Goal: Task Accomplishment & Management: Manage account settings

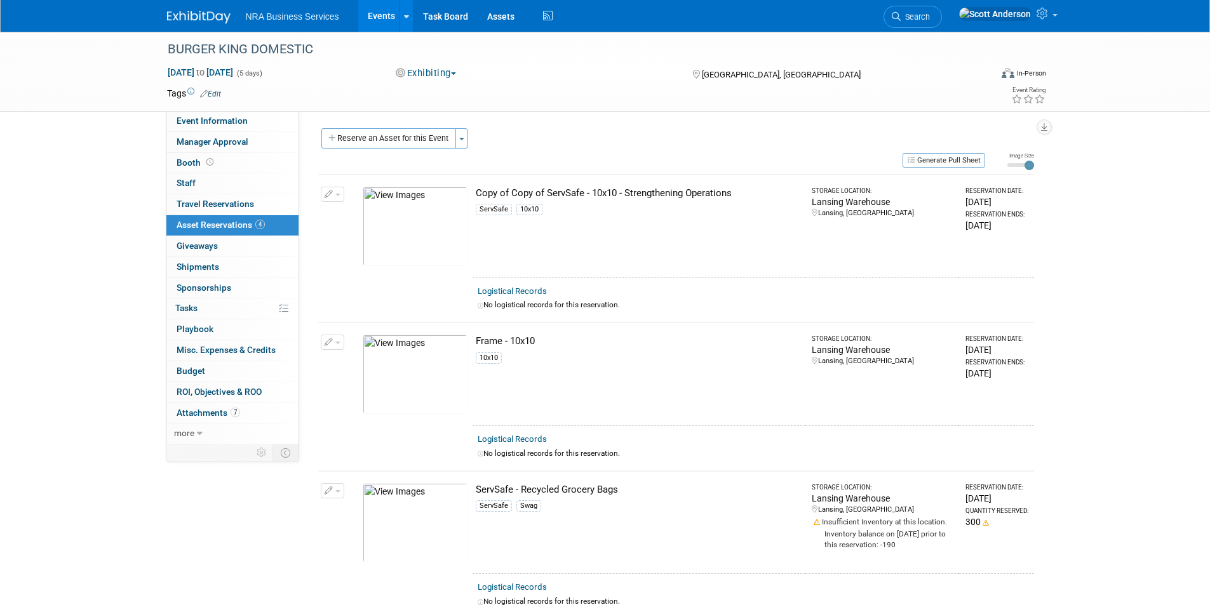
click at [376, 15] on link "Events" at bounding box center [381, 16] width 46 height 32
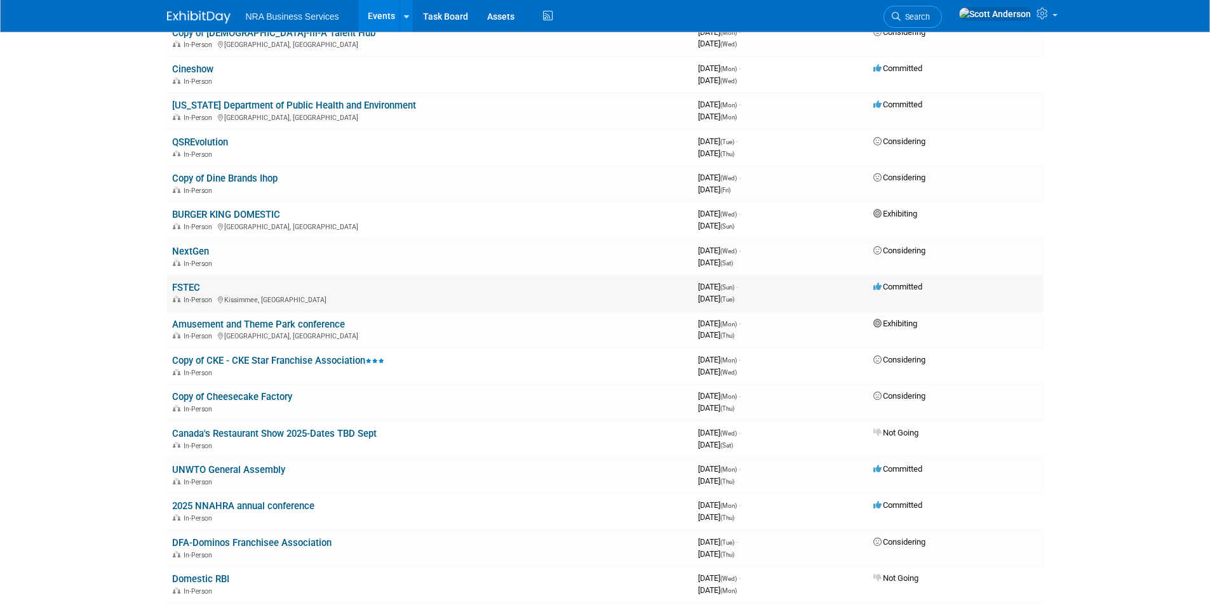
scroll to position [254, 0]
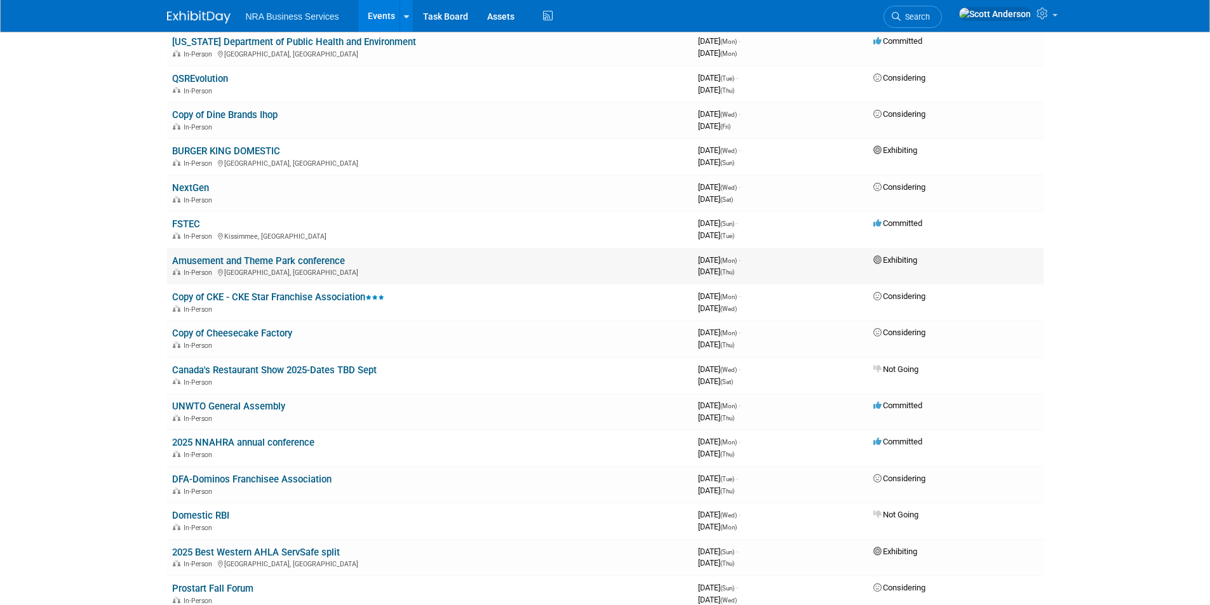
click at [313, 262] on link "Amusement and Theme Park conference" at bounding box center [258, 260] width 173 height 11
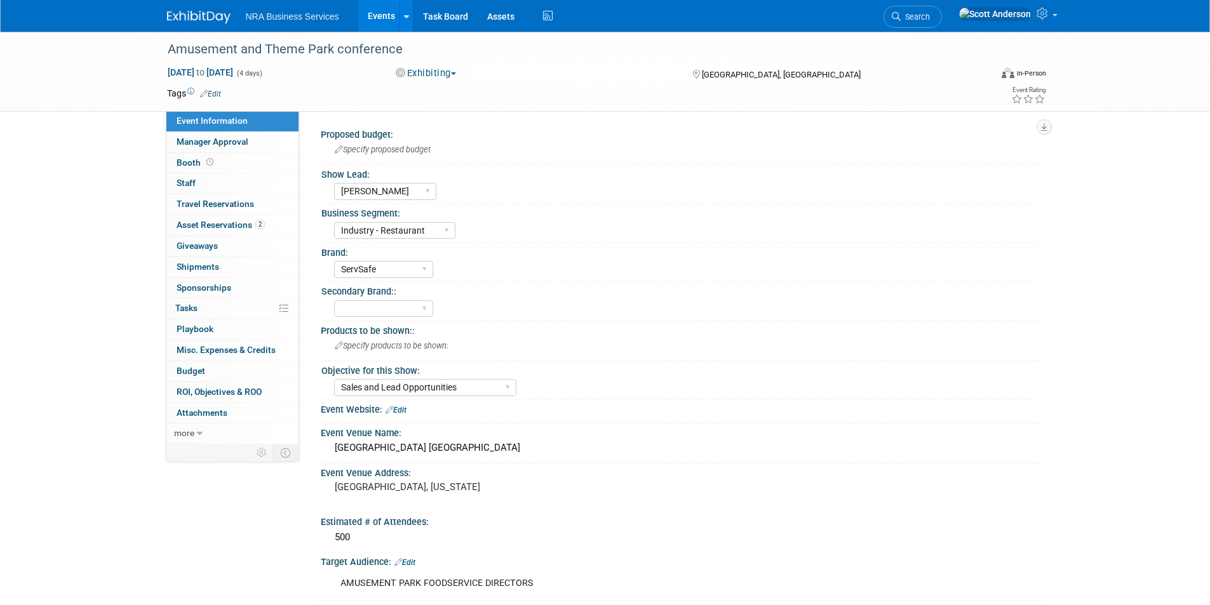
select select "[PERSON_NAME]"
select select "Industry - Restaurant"
select select "ServSafe"
select select "Sales and Lead Opportunities"
click at [236, 229] on span "Asset Reservations 2" at bounding box center [221, 225] width 88 height 10
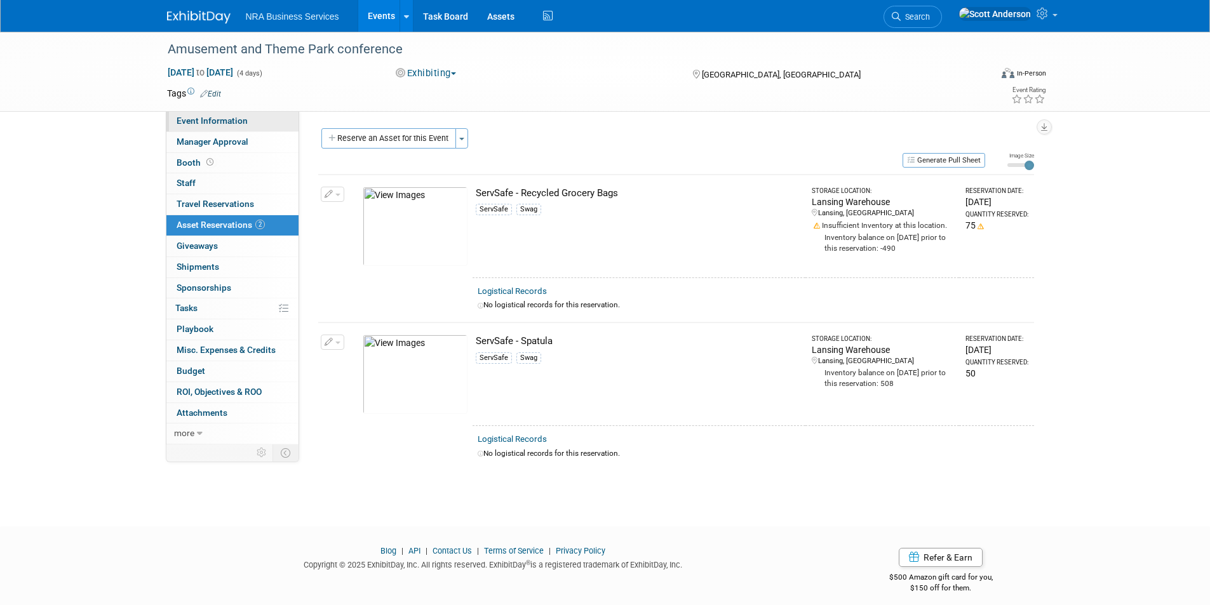
click at [221, 116] on span "Event Information" at bounding box center [212, 121] width 71 height 10
select select "[PERSON_NAME]"
select select "Industry - Restaurant"
select select "ServSafe"
select select "Sales and Lead Opportunities"
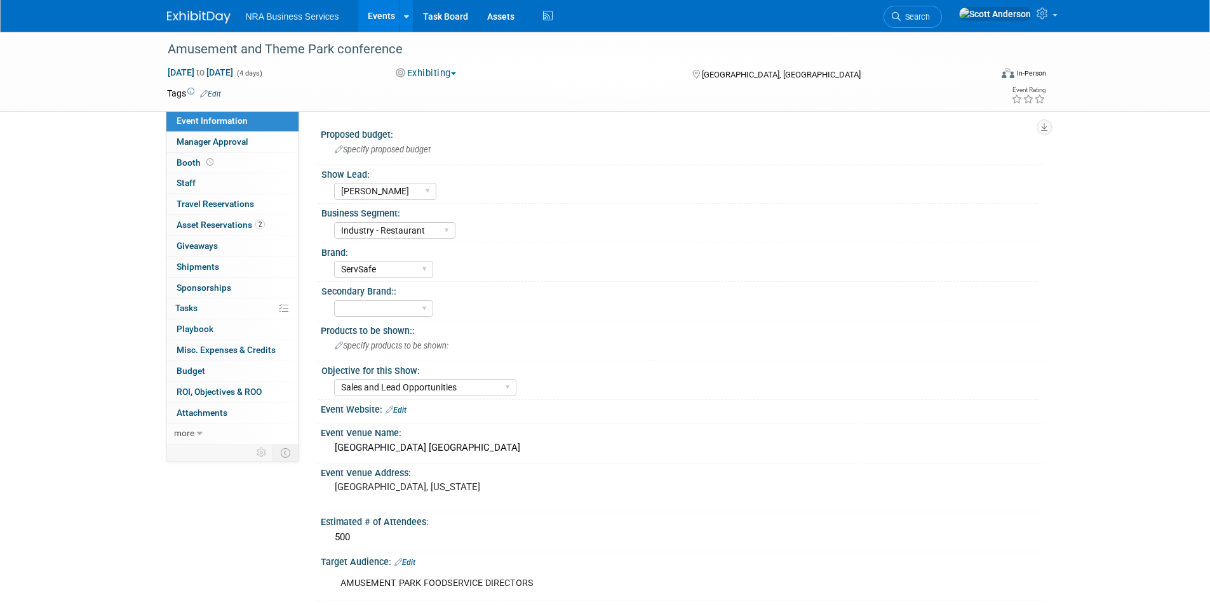
click at [222, 119] on span "Event Information" at bounding box center [212, 121] width 71 height 10
select select "[PERSON_NAME]"
select select "Industry - Restaurant"
select select "ServSafe"
select select "Sales and Lead Opportunities"
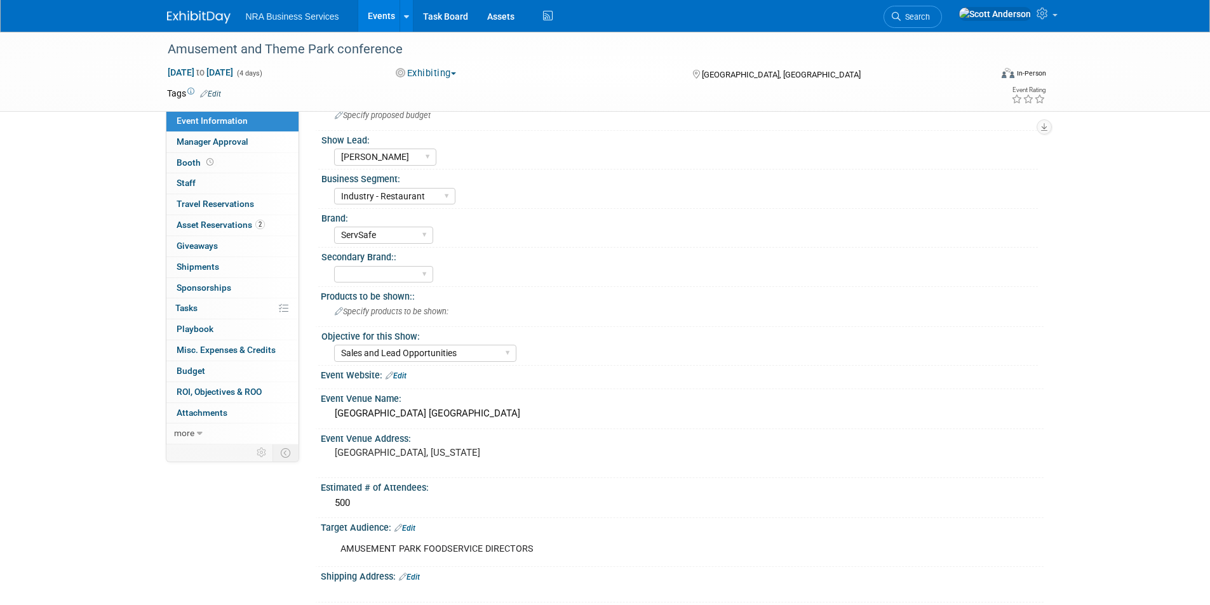
scroll to position [64, 0]
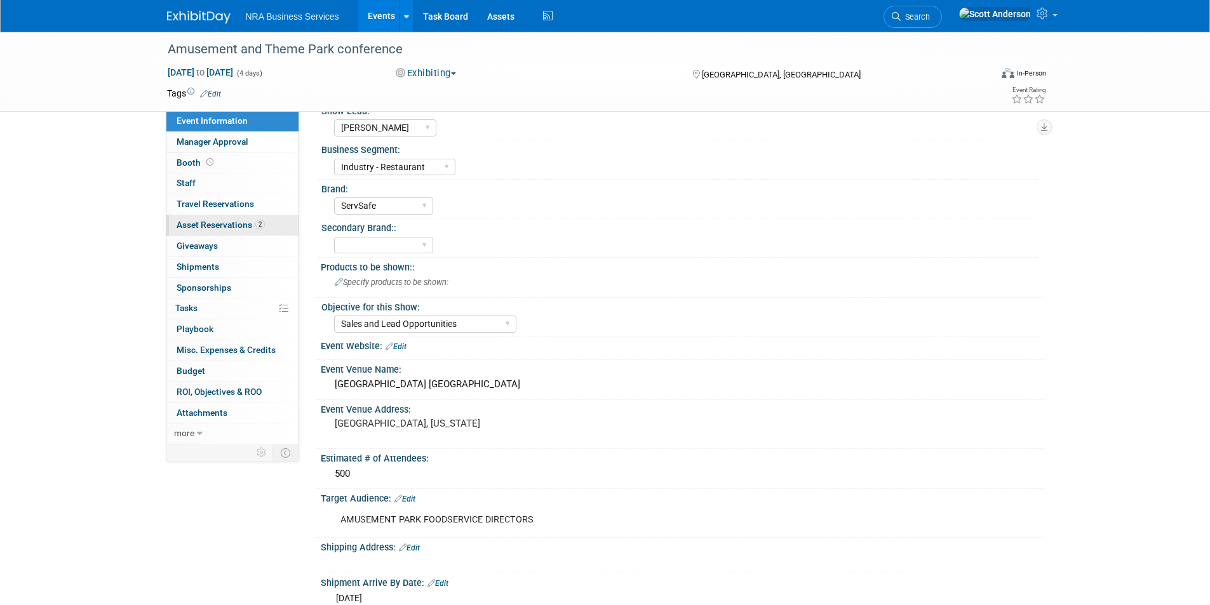
click at [221, 226] on span "Asset Reservations 2" at bounding box center [221, 225] width 88 height 10
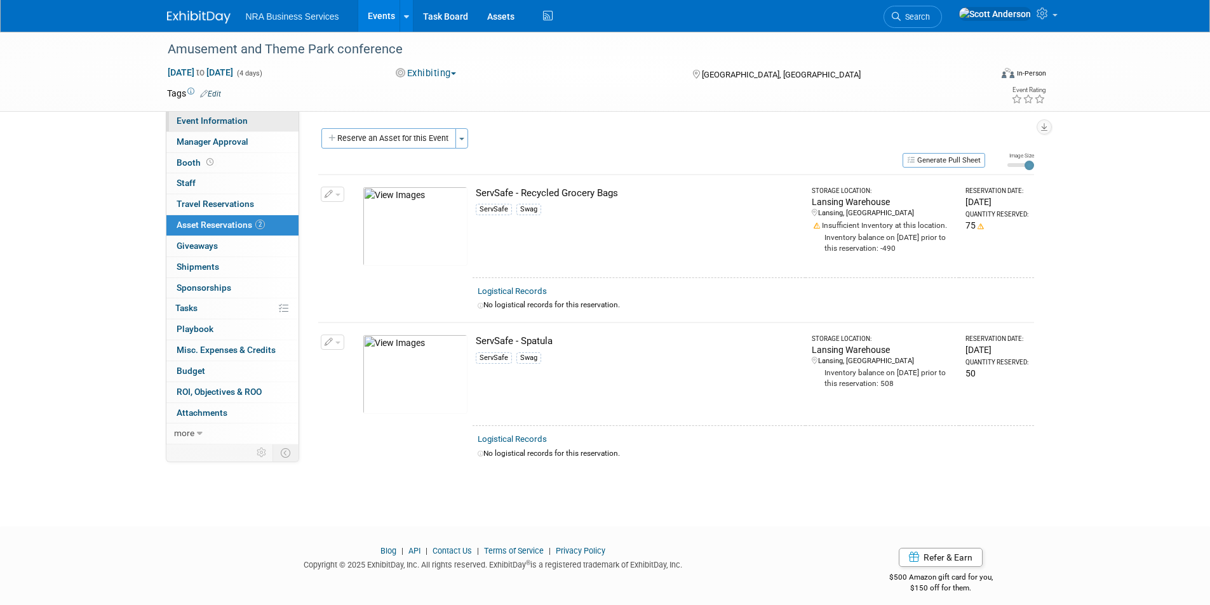
click at [222, 120] on span "Event Information" at bounding box center [212, 121] width 71 height 10
select select "[PERSON_NAME]"
select select "Industry - Restaurant"
select select "ServSafe"
select select "Sales and Lead Opportunities"
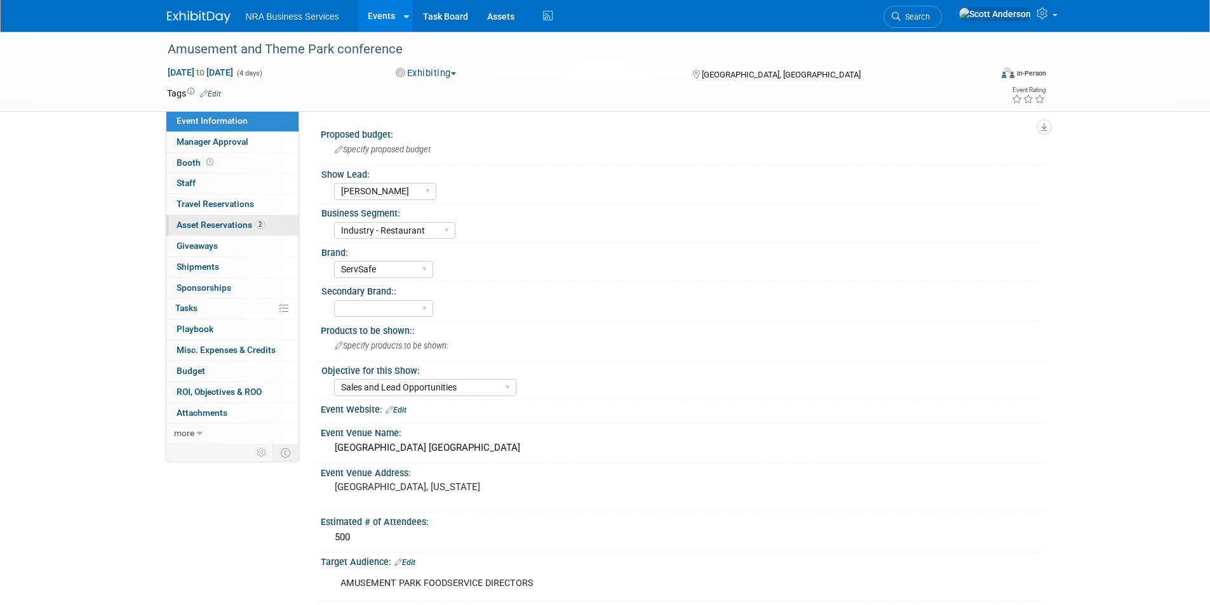
click at [229, 226] on span "Asset Reservations 2" at bounding box center [221, 225] width 88 height 10
